Goal: Information Seeking & Learning: Learn about a topic

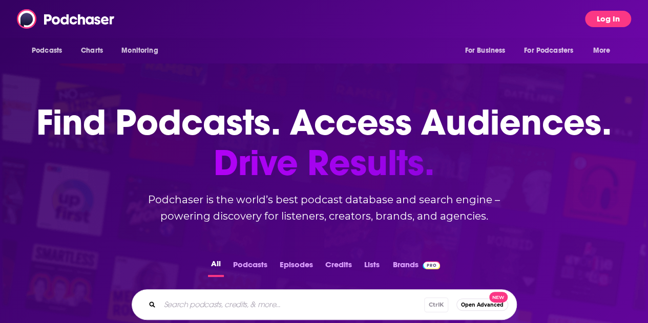
click at [616, 16] on button "Log In" at bounding box center [608, 19] width 46 height 16
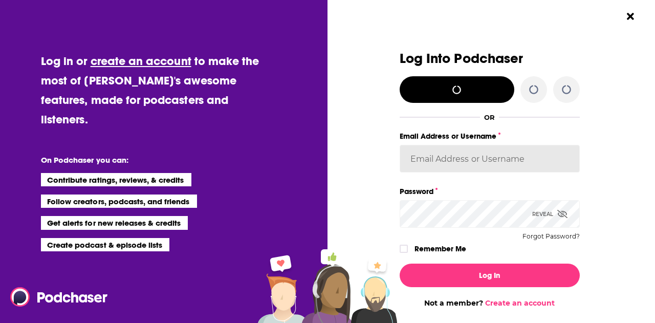
type input "ABolliger"
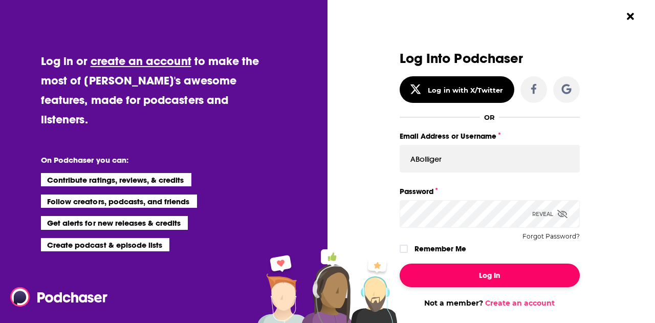
click at [486, 280] on button "Log In" at bounding box center [490, 276] width 180 height 24
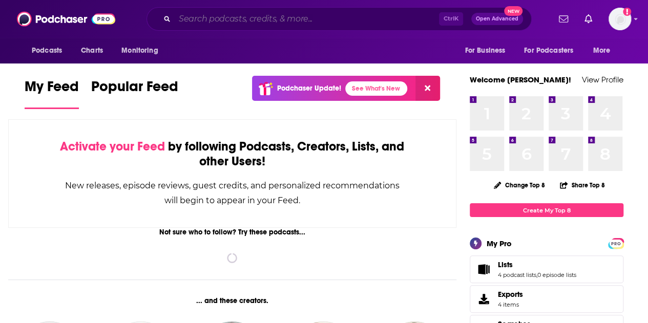
click at [274, 16] on input "Search podcasts, credits, & more..." at bounding box center [307, 19] width 264 height 16
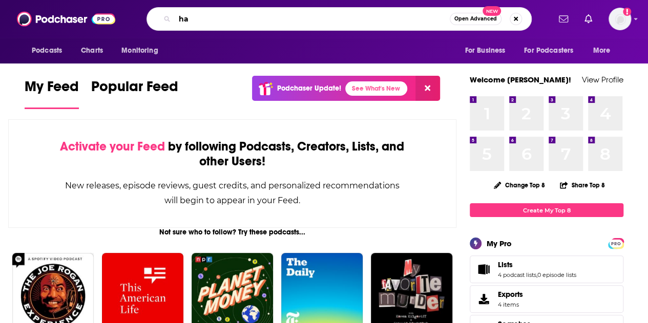
type input "h"
type input "Hacking Humans"
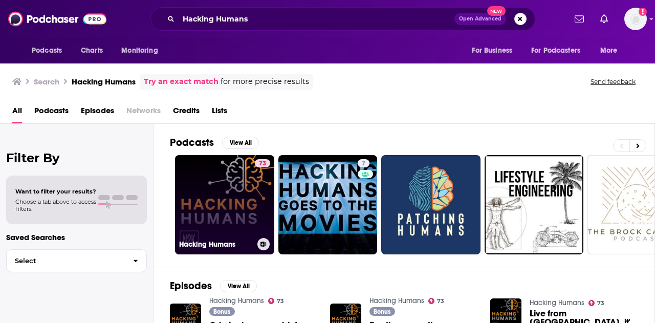
click at [232, 215] on link "73 Hacking Humans" at bounding box center [224, 204] width 99 height 99
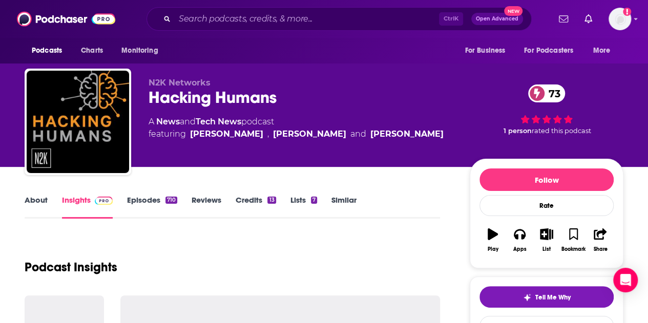
scroll to position [102, 0]
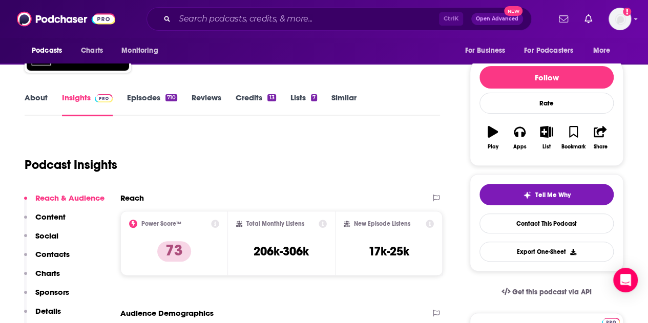
click at [38, 100] on link "About" at bounding box center [36, 105] width 23 height 24
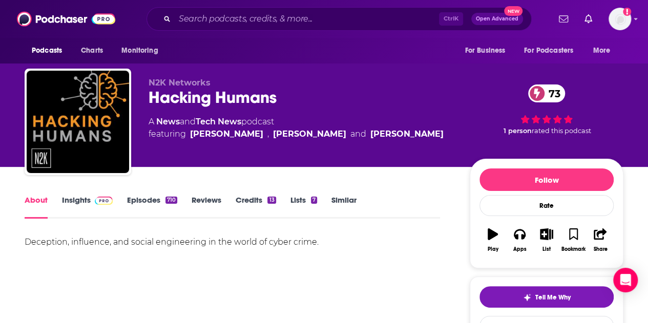
click at [72, 204] on link "Insights" at bounding box center [87, 207] width 51 height 24
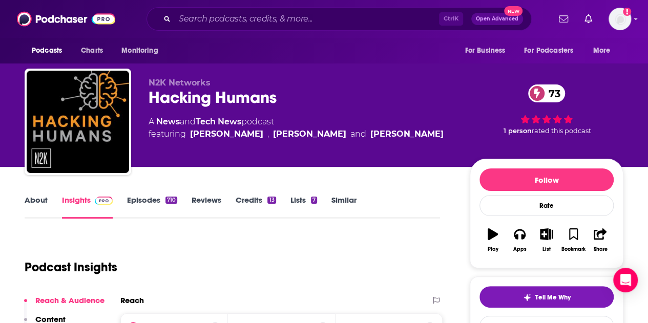
click at [410, 147] on div "N2K Networks Hacking Humans 73 A News and Tech News podcast featuring [PERSON_N…" at bounding box center [300, 119] width 305 height 82
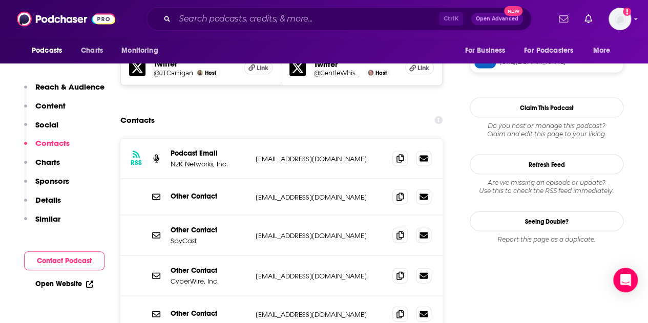
scroll to position [1024, 0]
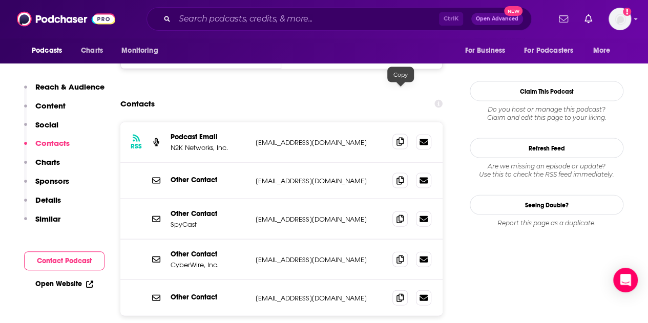
click at [399, 138] on icon at bounding box center [399, 142] width 7 height 8
click at [394, 251] on span at bounding box center [399, 258] width 15 height 15
click at [210, 22] on input "Search podcasts, credits, & more..." at bounding box center [307, 19] width 264 height 16
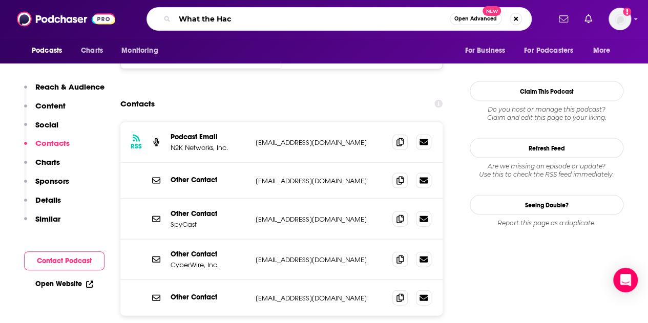
type input "What the Hack"
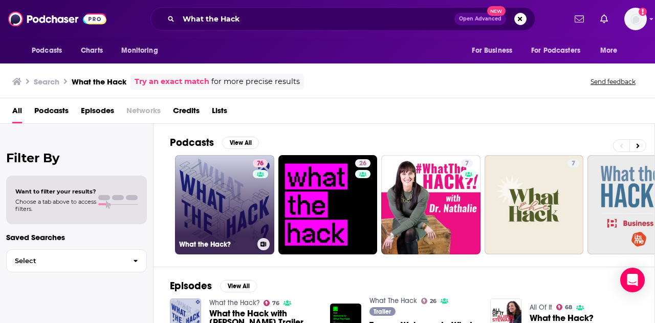
click at [217, 200] on link "76 What the Hack?" at bounding box center [224, 204] width 99 height 99
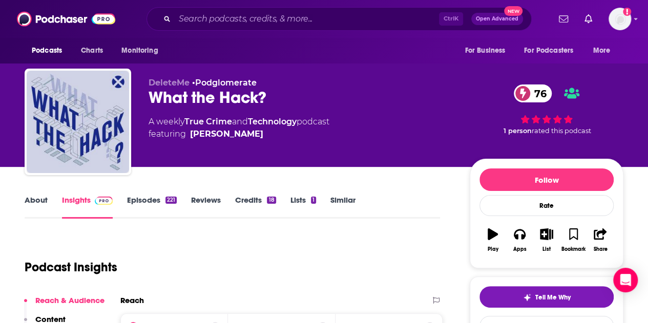
click at [32, 205] on link "About" at bounding box center [36, 207] width 23 height 24
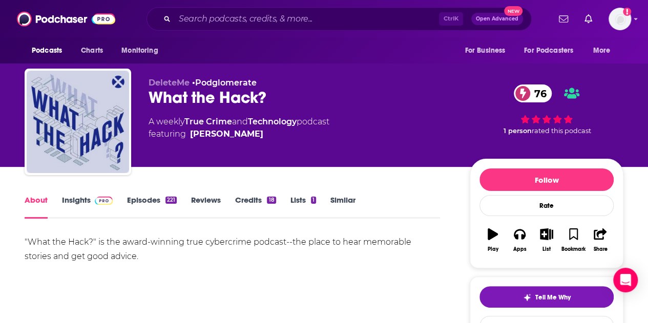
click at [396, 275] on div ""What the Hack?" is the award-winning true cybercrime podcast--the place to hea…" at bounding box center [232, 271] width 415 height 72
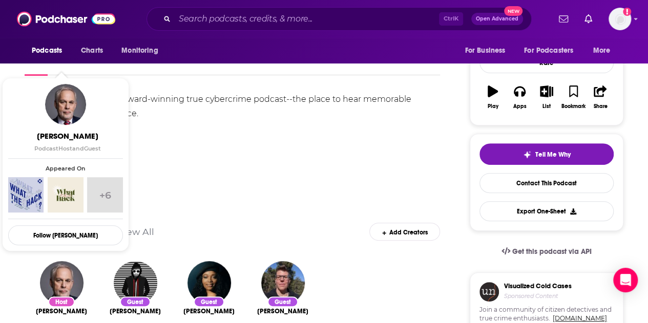
scroll to position [51, 0]
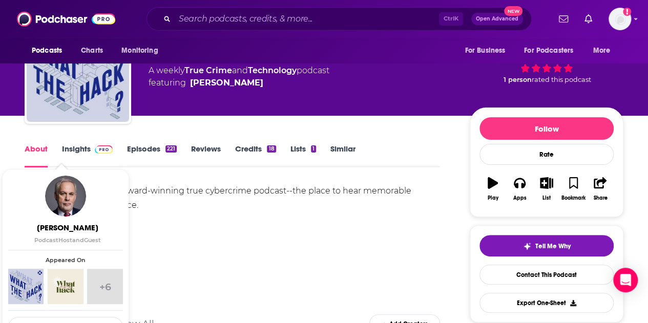
click at [75, 151] on link "Insights" at bounding box center [87, 156] width 51 height 24
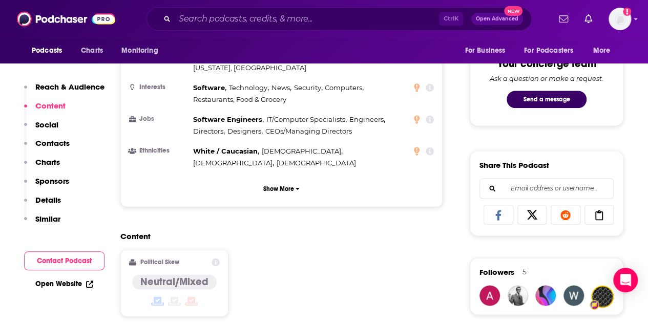
scroll to position [819, 0]
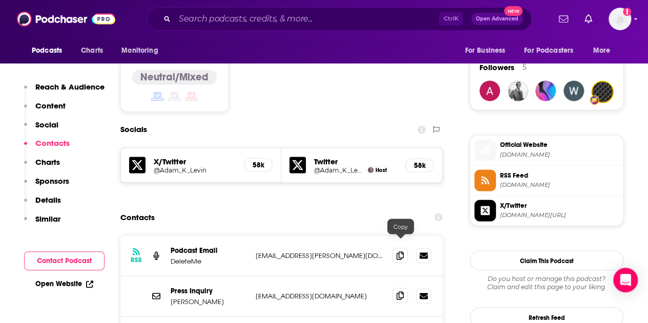
click at [399, 291] on icon at bounding box center [399, 295] width 7 height 8
click at [390, 207] on div "Contacts" at bounding box center [281, 216] width 322 height 19
click at [243, 18] on input "Search podcasts, credits, & more..." at bounding box center [307, 19] width 264 height 16
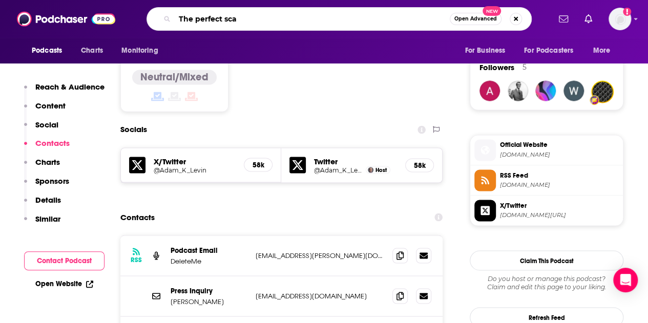
type input "The perfect scam"
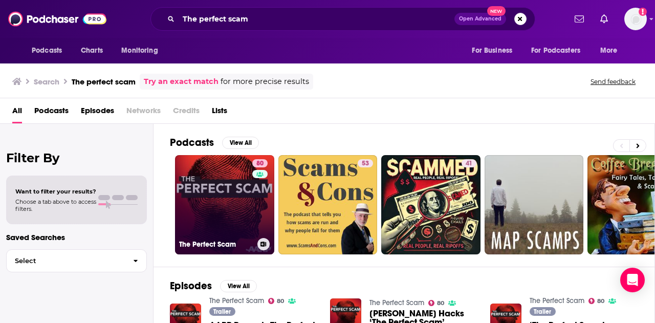
click at [235, 205] on link "80 The Perfect Scam" at bounding box center [224, 204] width 99 height 99
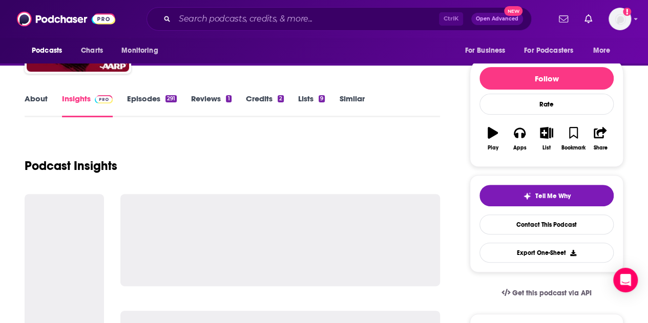
scroll to position [102, 0]
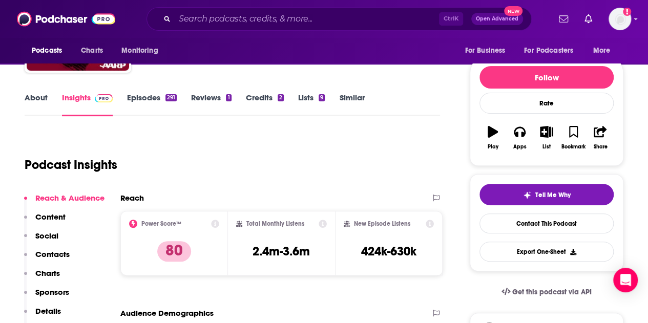
click at [39, 101] on link "About" at bounding box center [36, 105] width 23 height 24
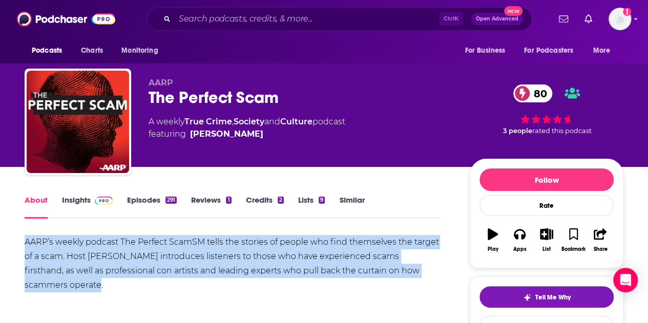
drag, startPoint x: 70, startPoint y: 278, endPoint x: 23, endPoint y: 240, distance: 61.1
copy div "AARP’s weekly podcast The Perfect ScamSM tells the stories of people who find t…"
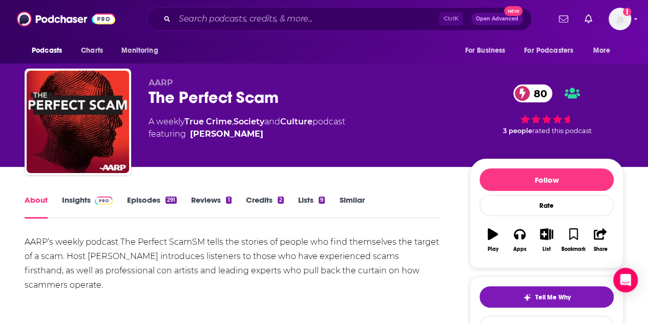
click at [76, 200] on link "Insights" at bounding box center [87, 207] width 51 height 24
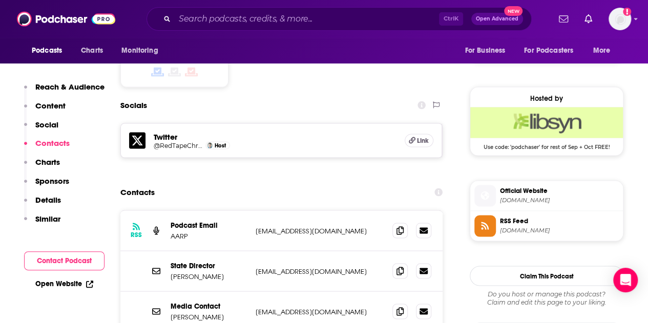
scroll to position [870, 0]
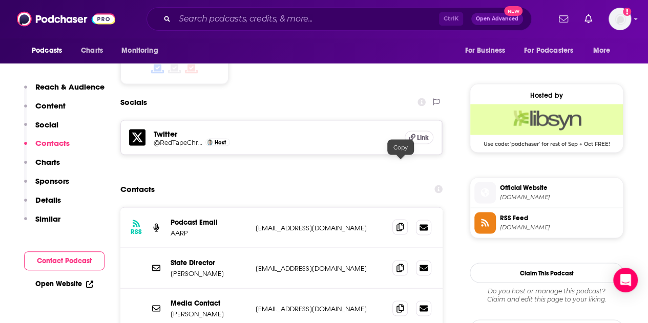
click at [400, 223] on icon at bounding box center [399, 227] width 7 height 8
